Goal: Task Accomplishment & Management: Manage account settings

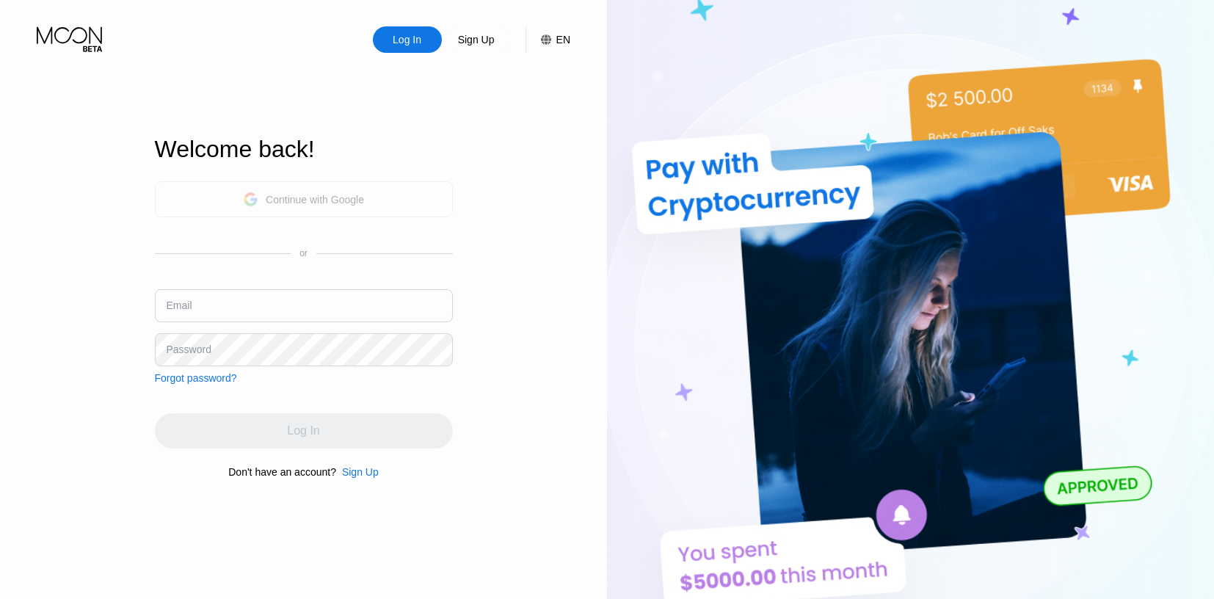
click at [338, 194] on div "Continue with Google" at bounding box center [315, 200] width 98 height 12
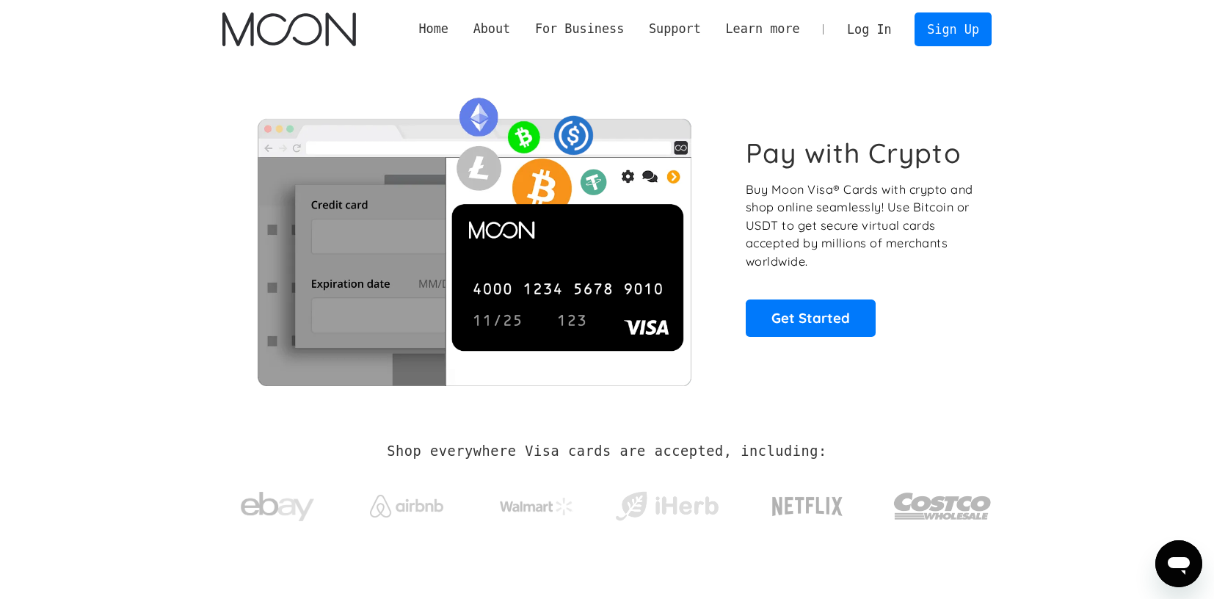
click at [880, 23] on link "Log In" at bounding box center [869, 29] width 69 height 32
